Goal: Check status: Check status

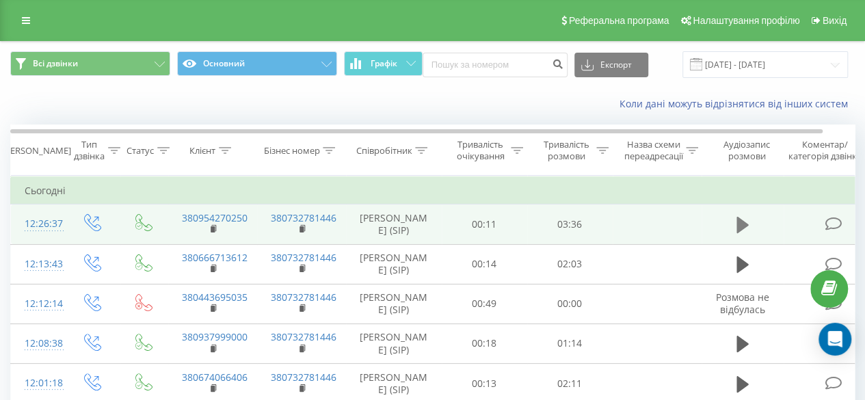
click at [745, 233] on icon at bounding box center [743, 224] width 12 height 19
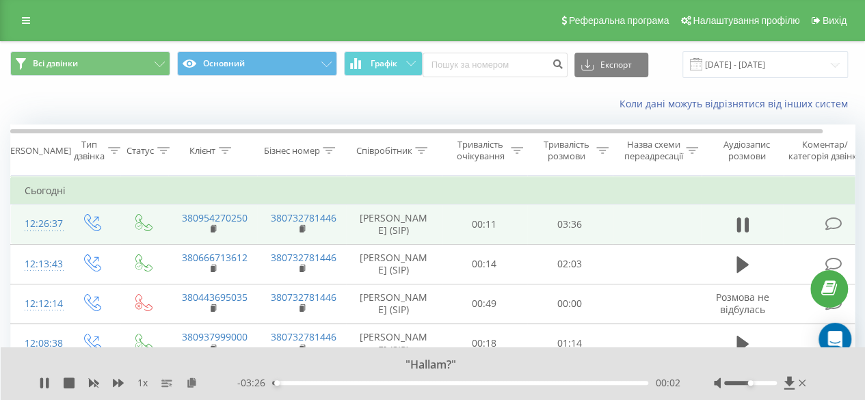
click at [765, 384] on div at bounding box center [750, 383] width 53 height 4
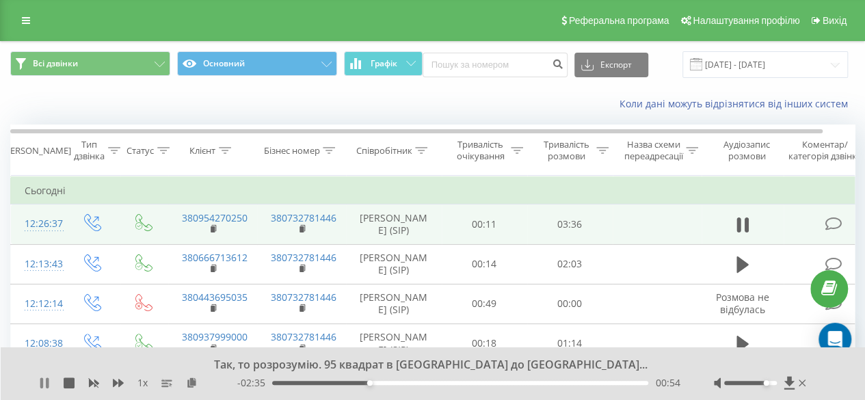
click at [45, 384] on icon at bounding box center [44, 382] width 11 height 11
click at [44, 380] on icon at bounding box center [44, 382] width 8 height 11
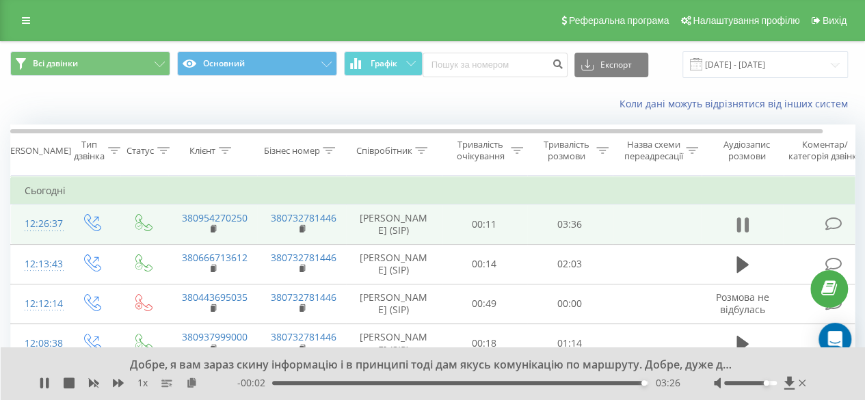
click at [739, 233] on icon at bounding box center [739, 224] width 4 height 15
